Goal: Transaction & Acquisition: Obtain resource

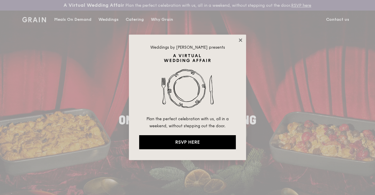
click at [243, 42] on icon at bounding box center [240, 39] width 5 height 5
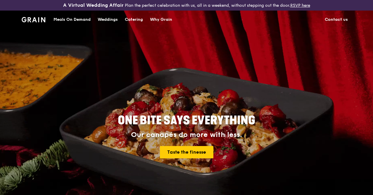
click at [109, 24] on div "Weddings" at bounding box center [108, 20] width 20 height 18
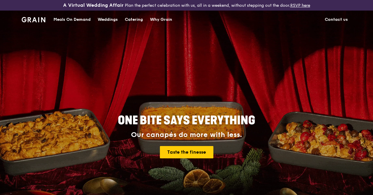
click at [130, 26] on div "Catering" at bounding box center [134, 20] width 18 height 18
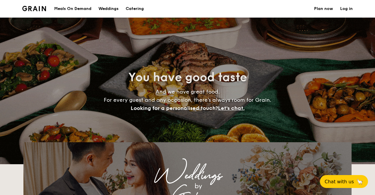
select select
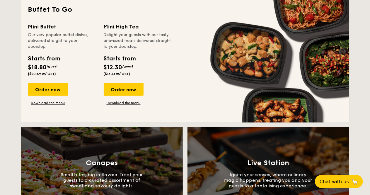
scroll to position [410, 0]
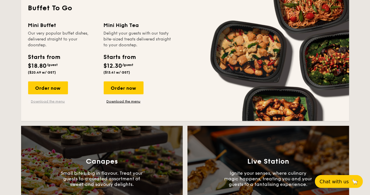
click at [50, 104] on link "Download the menu" at bounding box center [48, 101] width 40 height 5
